Goal: Information Seeking & Learning: Compare options

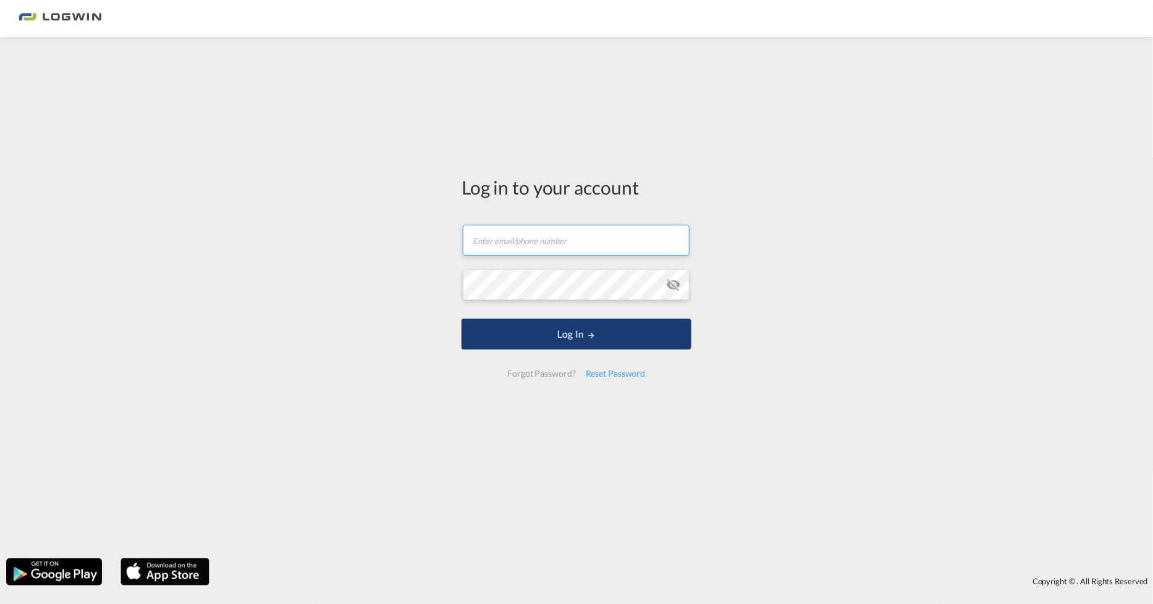
type input "[PERSON_NAME][EMAIL_ADDRESS][DOMAIN_NAME]"
click at [497, 339] on button "Log In" at bounding box center [576, 334] width 230 height 31
